Goal: Find specific page/section: Find specific page/section

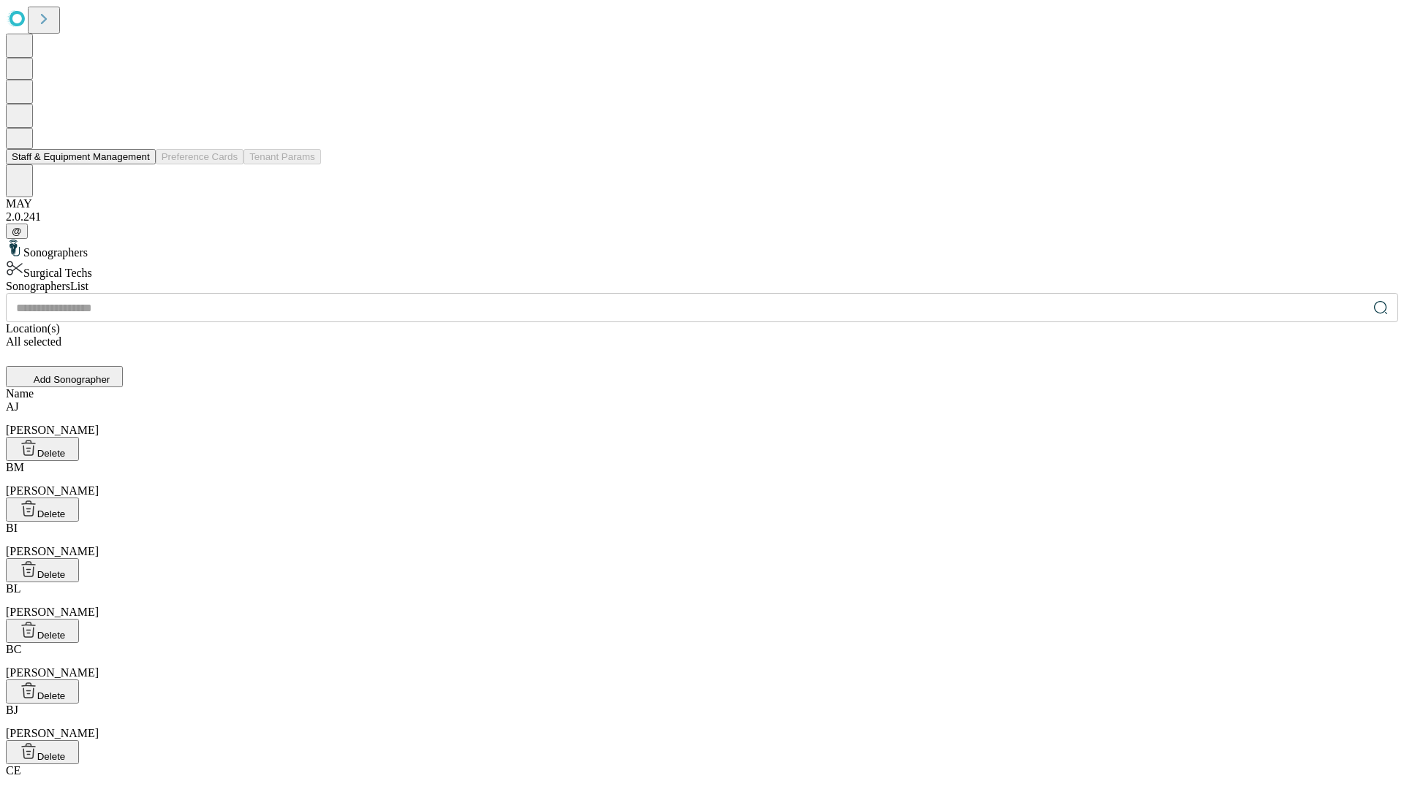
click at [140, 164] on button "Staff & Equipment Management" at bounding box center [81, 156] width 150 height 15
